Goal: Task Accomplishment & Management: Manage account settings

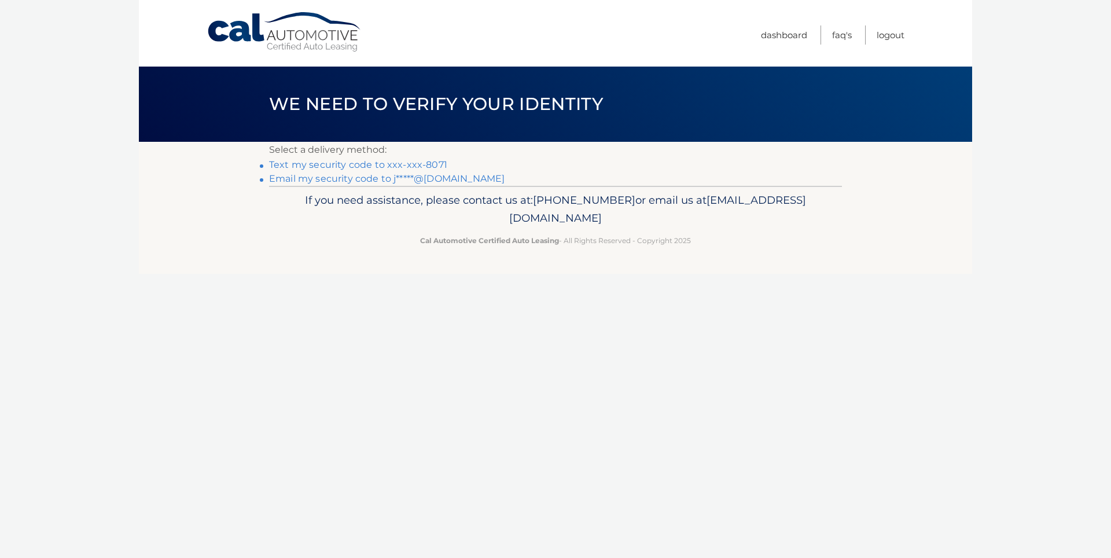
click at [356, 179] on link "Email my security code to j*****@[DOMAIN_NAME]" at bounding box center [387, 178] width 236 height 11
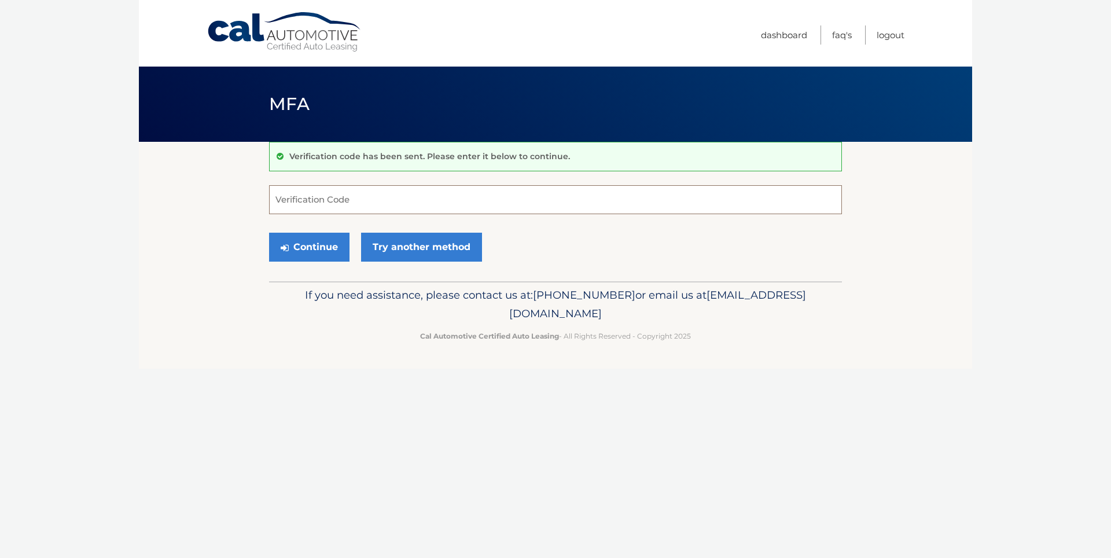
click at [284, 197] on input "Verification Code" at bounding box center [555, 199] width 573 height 29
type input "131444"
click at [323, 247] on button "Continue" at bounding box center [309, 247] width 80 height 29
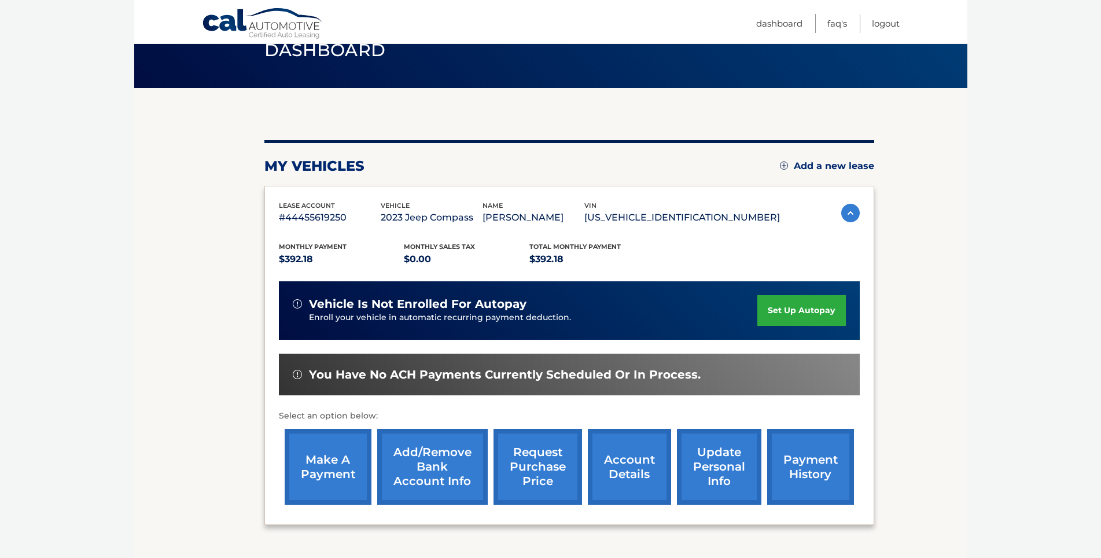
scroll to position [144, 0]
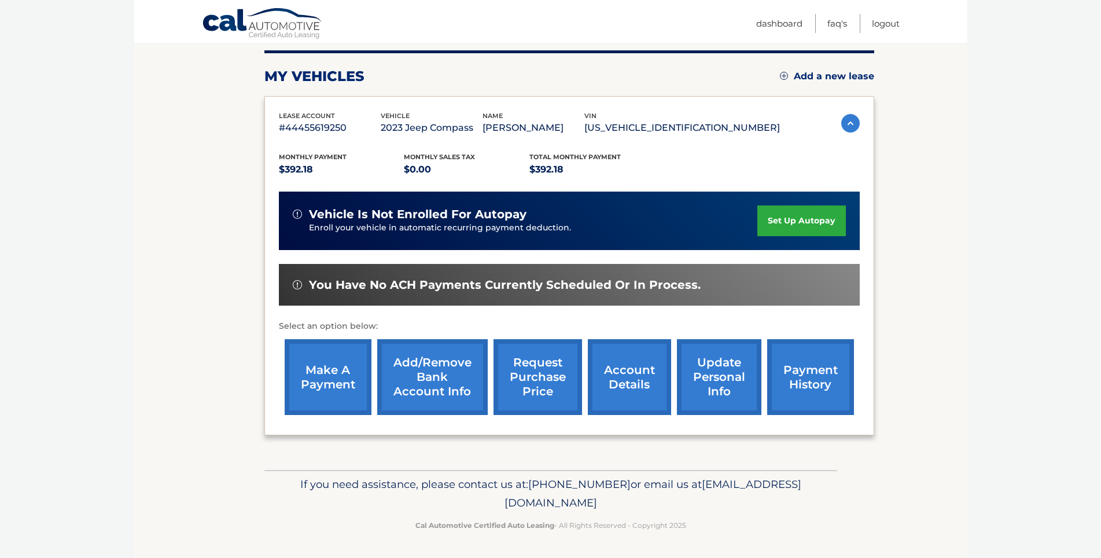
click at [344, 377] on link "make a payment" at bounding box center [328, 377] width 87 height 76
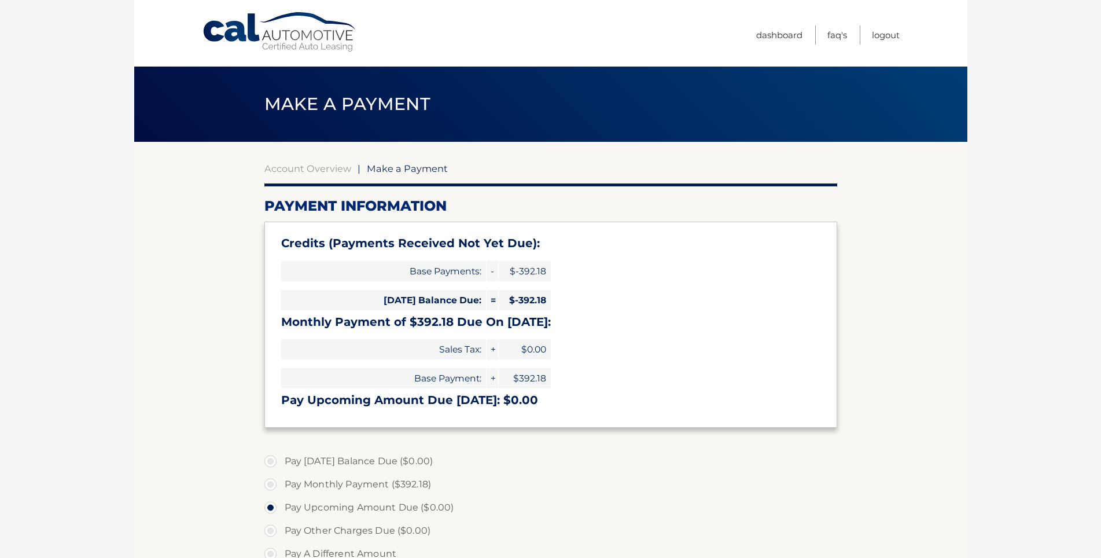
select select "ZjNmNGExYzctZGQzYi00NGNkLTk2OWMtMDgwNGMxN2Y0NTUx"
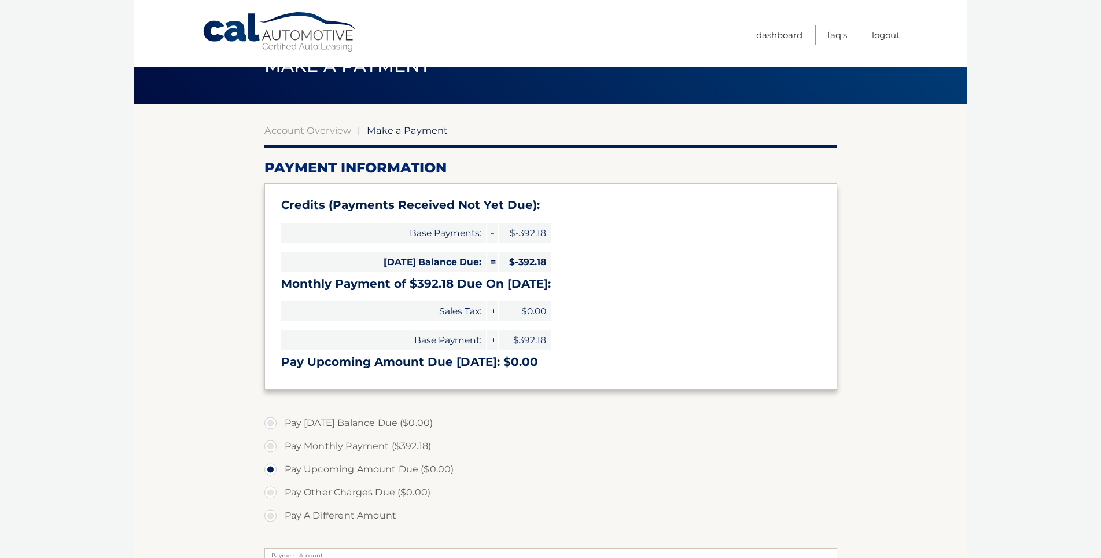
scroll to position [58, 0]
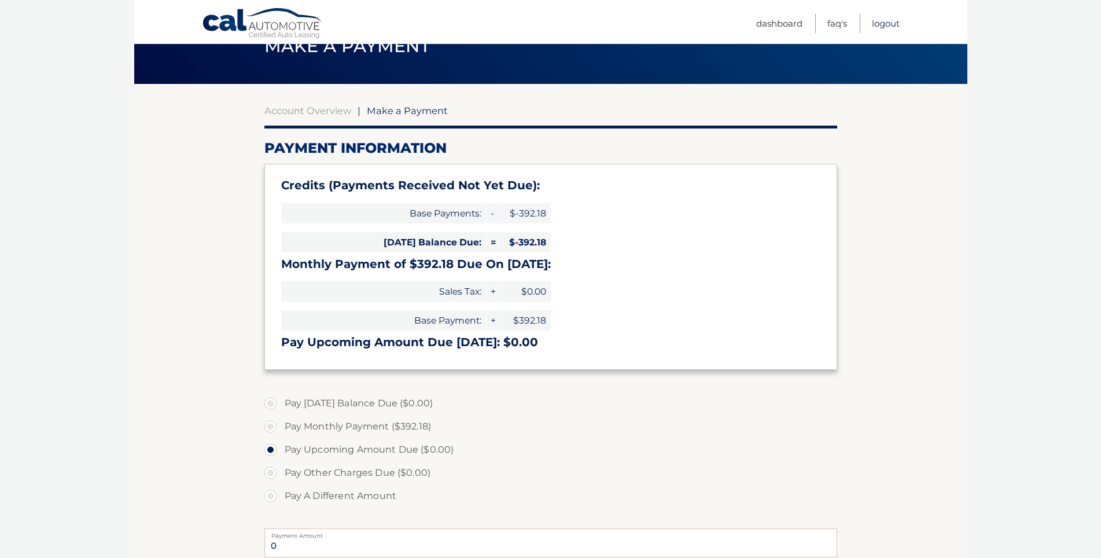
click at [890, 24] on link "Logout" at bounding box center [886, 23] width 28 height 19
